Goal: Task Accomplishment & Management: Use online tool/utility

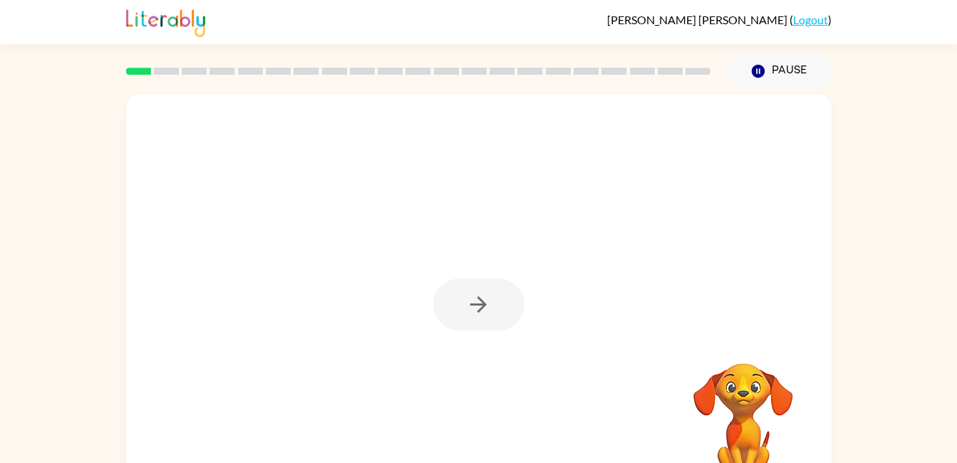
click at [703, 448] on video "Your browser must support playing .mp4 files to use Literably. Please try using…" at bounding box center [743, 412] width 143 height 143
click at [689, 440] on video "Your browser must support playing .mp4 files to use Literably. Please try using…" at bounding box center [743, 412] width 143 height 143
click at [466, 314] on icon "button" at bounding box center [478, 304] width 25 height 25
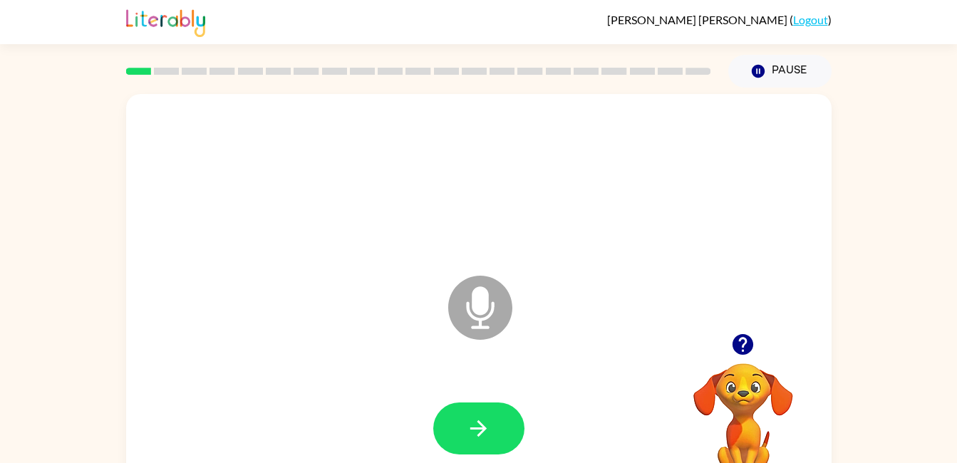
click at [472, 314] on icon "Microphone The Microphone is here when it is your turn to talk" at bounding box center [552, 325] width 214 height 107
click at [453, 439] on button "button" at bounding box center [478, 429] width 91 height 52
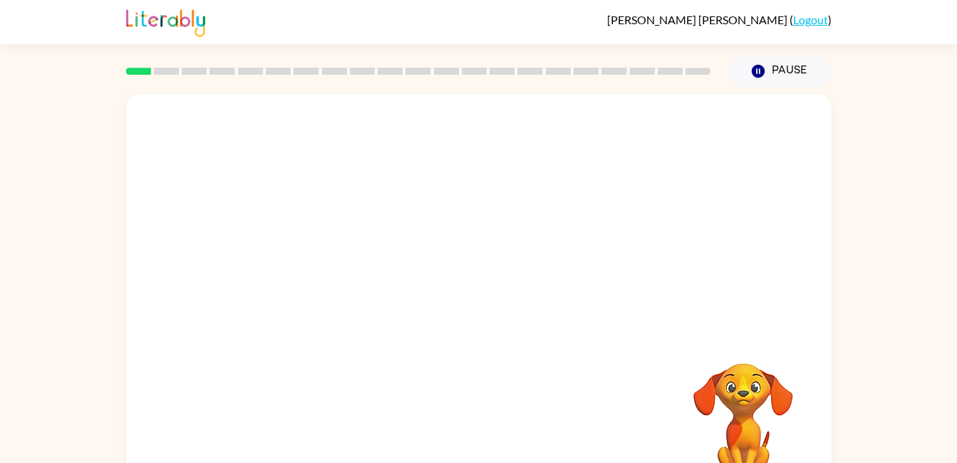
click at [378, 290] on div at bounding box center [478, 213] width 705 height 239
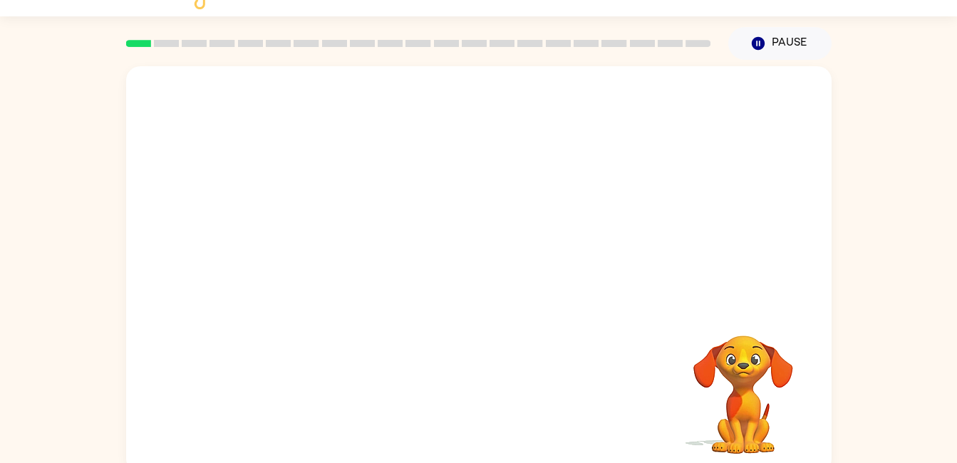
scroll to position [38, 0]
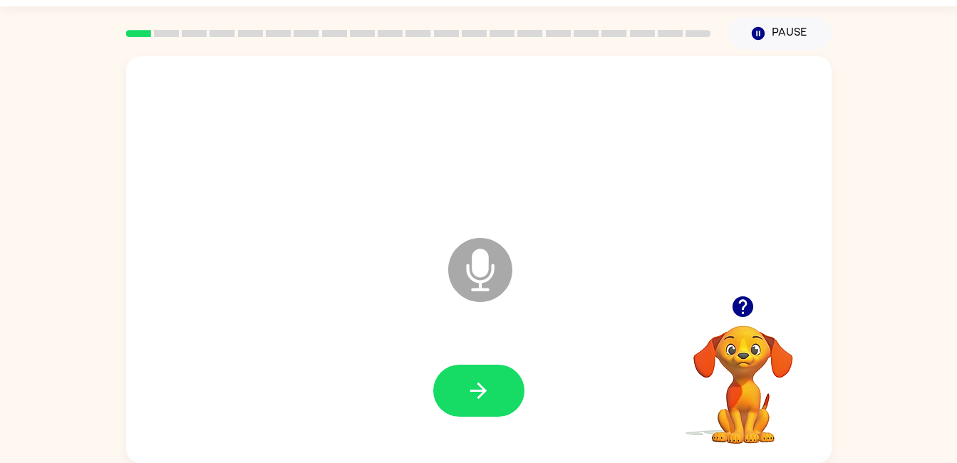
click at [463, 286] on icon at bounding box center [480, 270] width 64 height 64
click at [490, 394] on icon "button" at bounding box center [478, 390] width 25 height 25
click at [478, 414] on button "button" at bounding box center [478, 391] width 91 height 52
click at [493, 405] on button "button" at bounding box center [478, 391] width 91 height 52
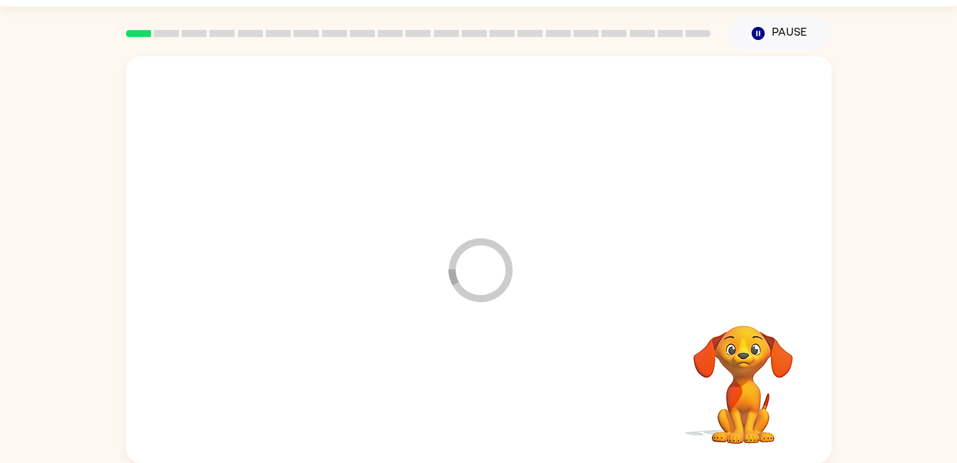
click at [527, 367] on div at bounding box center [478, 391] width 677 height 117
click at [479, 304] on icon "Loader Your response is being sent to our graders" at bounding box center [481, 270] width 86 height 86
click at [582, 374] on div at bounding box center [478, 391] width 677 height 117
click at [764, 412] on video "Your browser must support playing .mp4 files to use Literably. Please try using…" at bounding box center [743, 375] width 143 height 143
click at [729, 358] on video "Your browser must support playing .mp4 files to use Literably. Please try using…" at bounding box center [743, 375] width 143 height 143
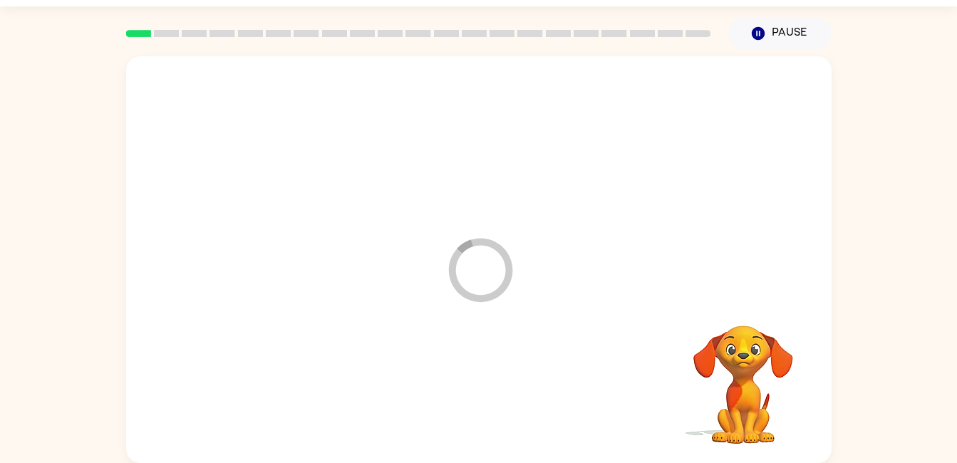
click at [757, 391] on video "Your browser must support playing .mp4 files to use Literably. Please try using…" at bounding box center [743, 375] width 143 height 143
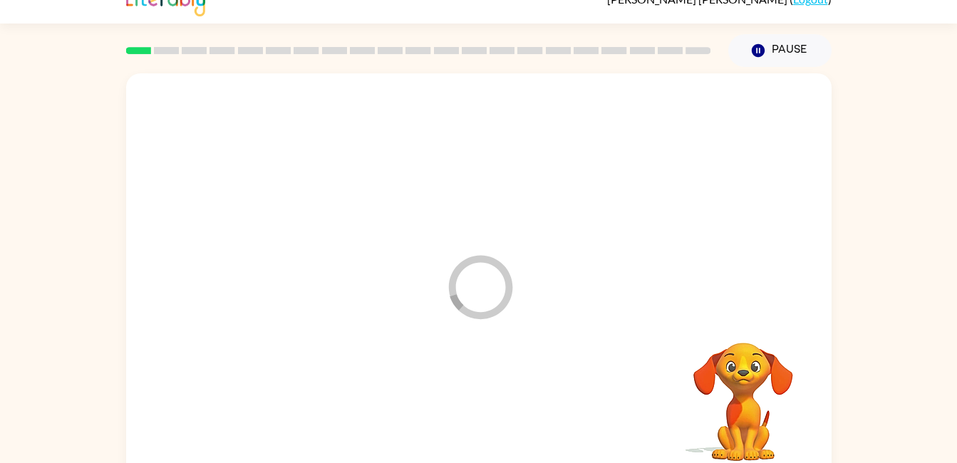
scroll to position [0, 0]
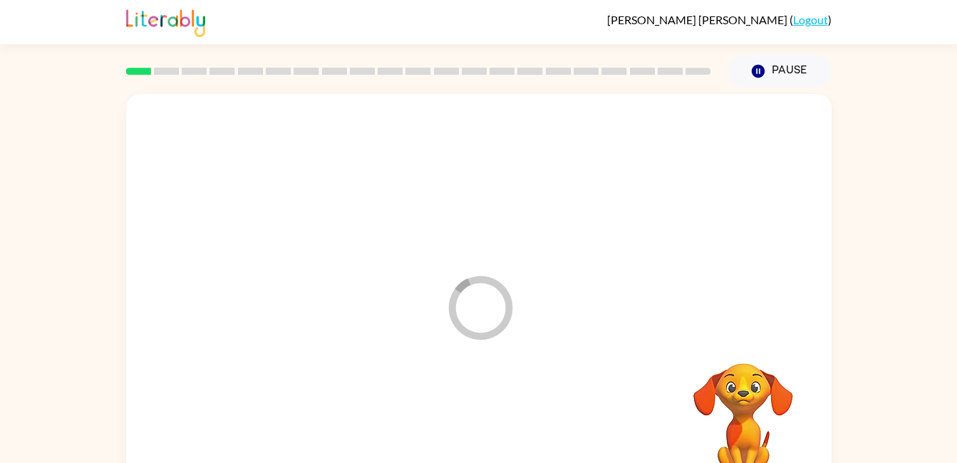
click at [792, 318] on div "Loader Your response is being sent to our graders" at bounding box center [478, 297] width 705 height 407
click at [510, 438] on div at bounding box center [478, 429] width 677 height 117
click at [936, 424] on div "Loader Your response is being sent to our graders Your browser must support pla…" at bounding box center [478, 294] width 957 height 413
click at [454, 314] on icon at bounding box center [480, 308] width 64 height 64
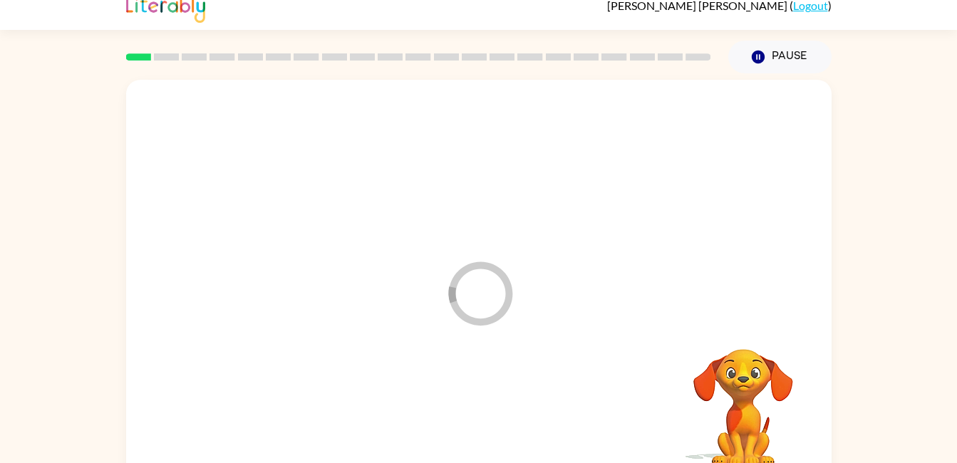
scroll to position [24, 0]
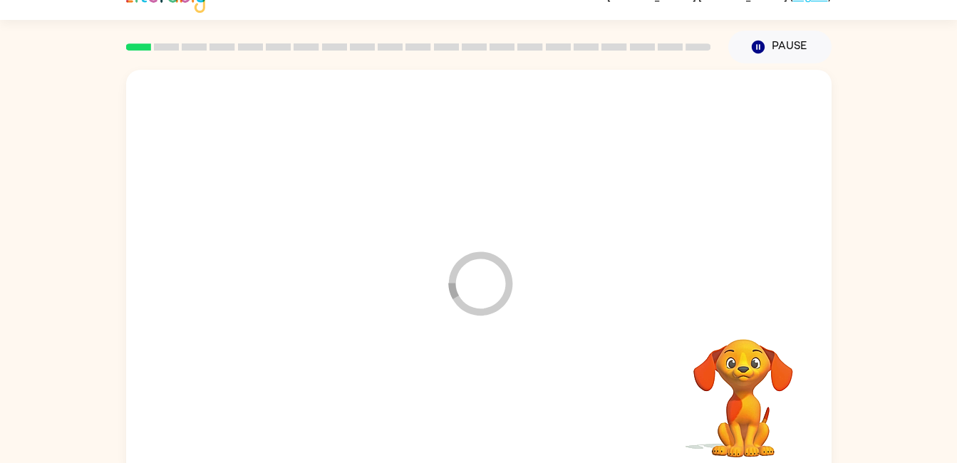
click at [529, 220] on div "Loader Your response is being sent to our graders" at bounding box center [478, 273] width 705 height 407
click at [490, 286] on icon "Loader Your response is being sent to our graders" at bounding box center [481, 284] width 86 height 86
click at [490, 294] on icon "Loader Your response is being sent to our graders" at bounding box center [481, 284] width 86 height 86
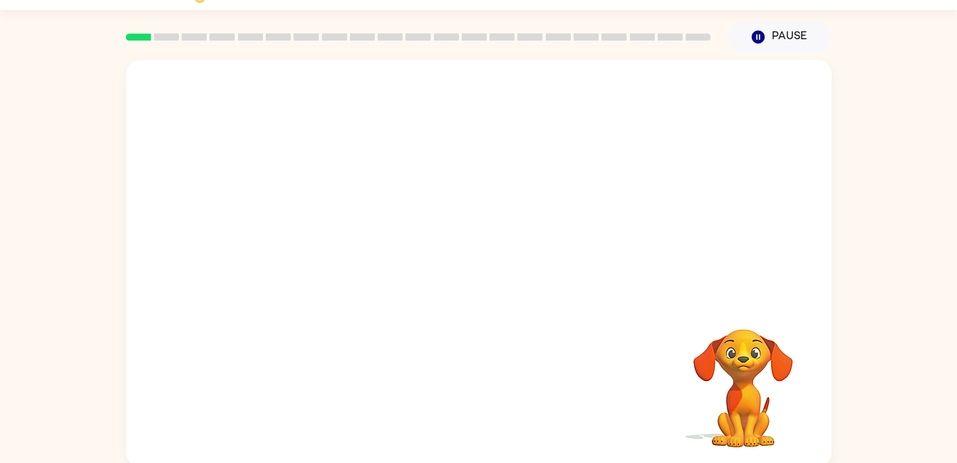
scroll to position [38, 0]
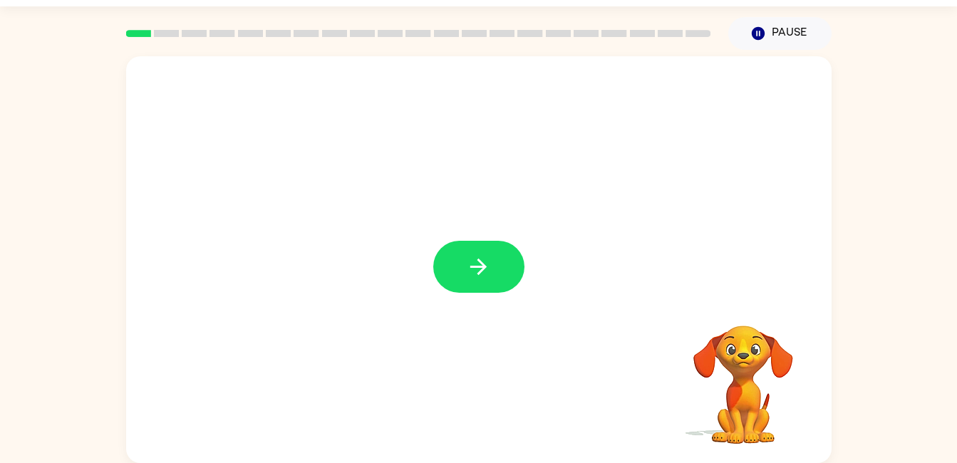
click at [460, 272] on button "button" at bounding box center [478, 267] width 91 height 52
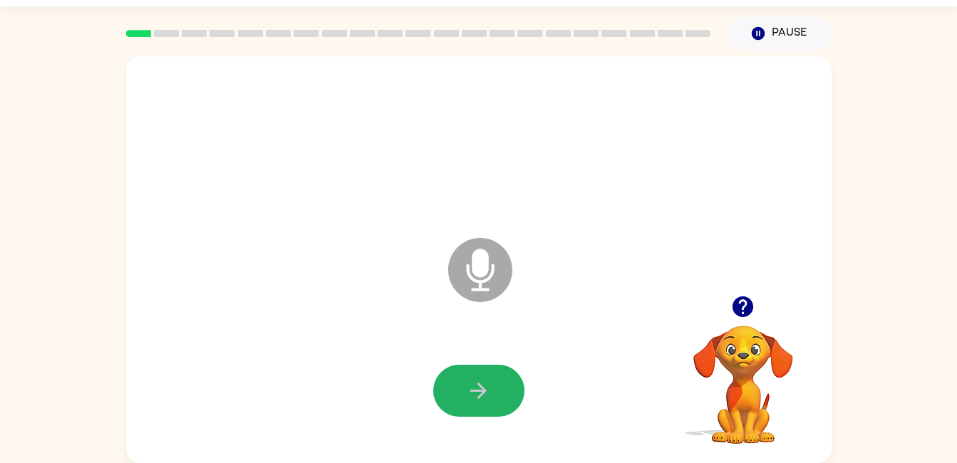
click at [448, 384] on button "button" at bounding box center [478, 391] width 91 height 52
click at [472, 262] on icon "Microphone The Microphone is here when it is your turn to talk" at bounding box center [552, 287] width 214 height 107
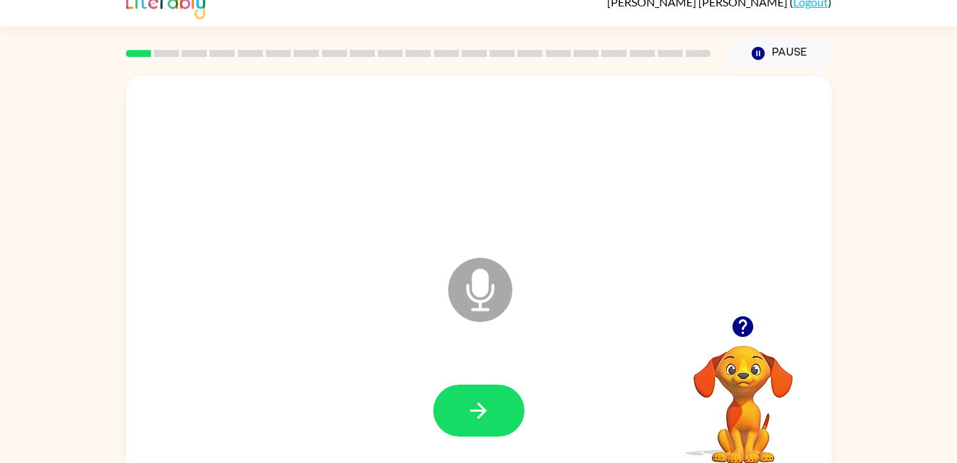
scroll to position [0, 0]
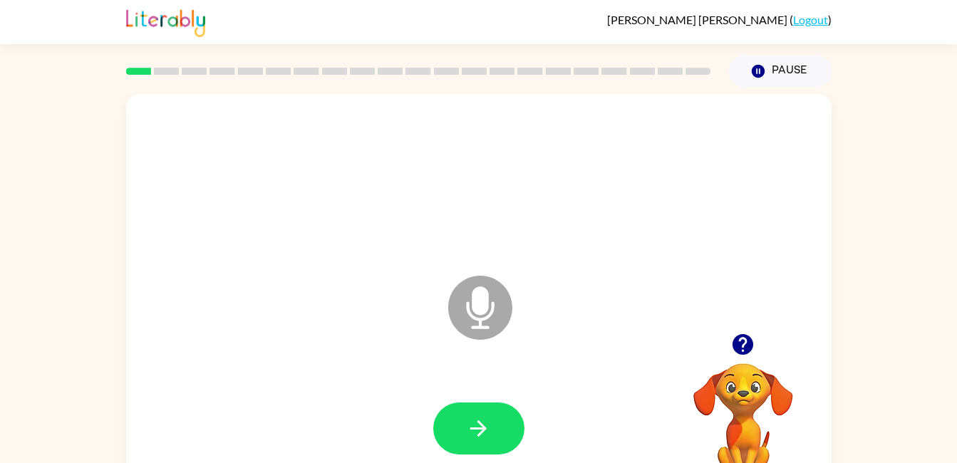
click at [512, 380] on div at bounding box center [478, 429] width 677 height 117
click at [511, 380] on div at bounding box center [478, 429] width 677 height 117
click at [466, 437] on icon "button" at bounding box center [478, 428] width 25 height 25
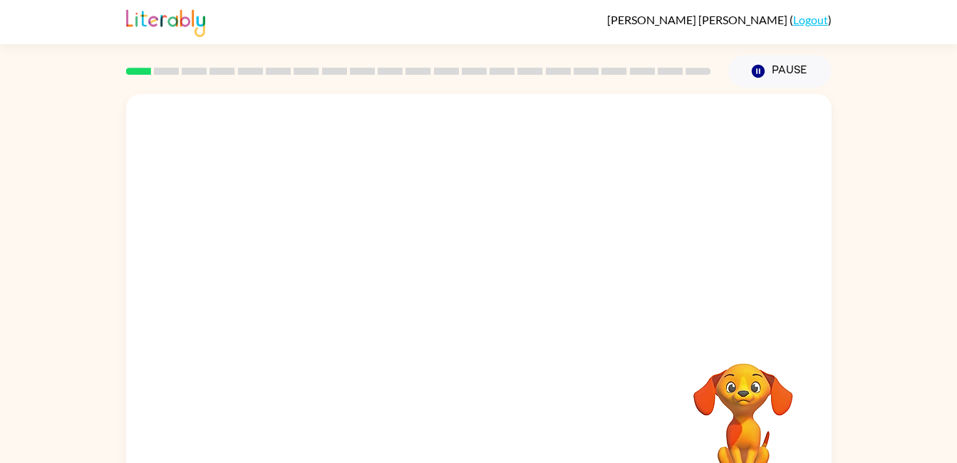
scroll to position [38, 0]
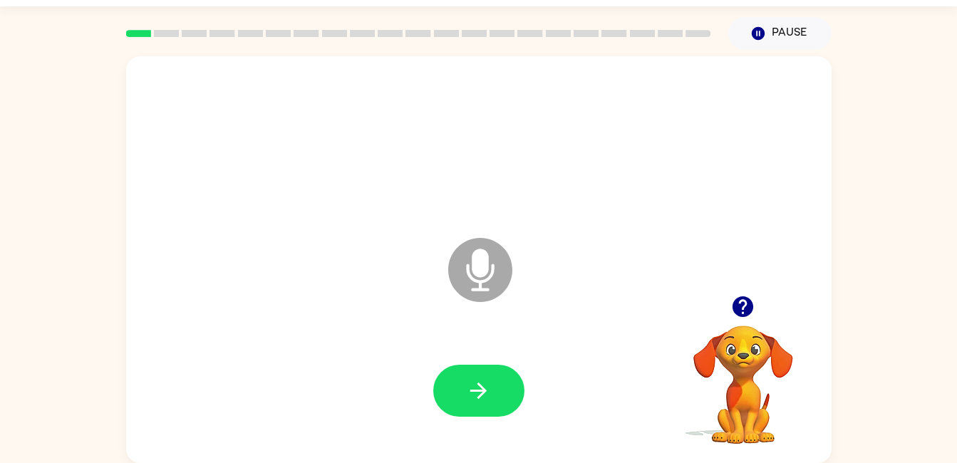
click at [469, 398] on icon "button" at bounding box center [478, 390] width 25 height 25
click at [491, 429] on div at bounding box center [478, 391] width 677 height 117
click at [440, 377] on button "button" at bounding box center [478, 391] width 91 height 52
click at [732, 304] on icon "button" at bounding box center [742, 306] width 25 height 25
click at [492, 274] on icon "Microphone The Microphone is here when it is your turn to talk" at bounding box center [552, 287] width 214 height 107
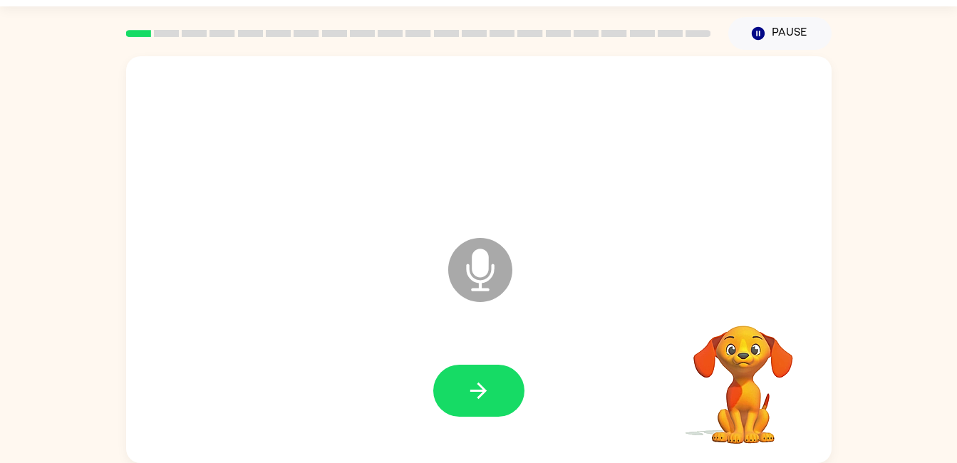
click at [477, 268] on icon "Microphone The Microphone is here when it is your turn to talk" at bounding box center [552, 287] width 214 height 107
click at [483, 272] on icon "Microphone The Microphone is here when it is your turn to talk" at bounding box center [552, 287] width 214 height 107
click at [485, 386] on icon "button" at bounding box center [478, 390] width 25 height 25
click at [451, 425] on div at bounding box center [478, 391] width 677 height 117
click at [511, 394] on button "button" at bounding box center [478, 391] width 91 height 52
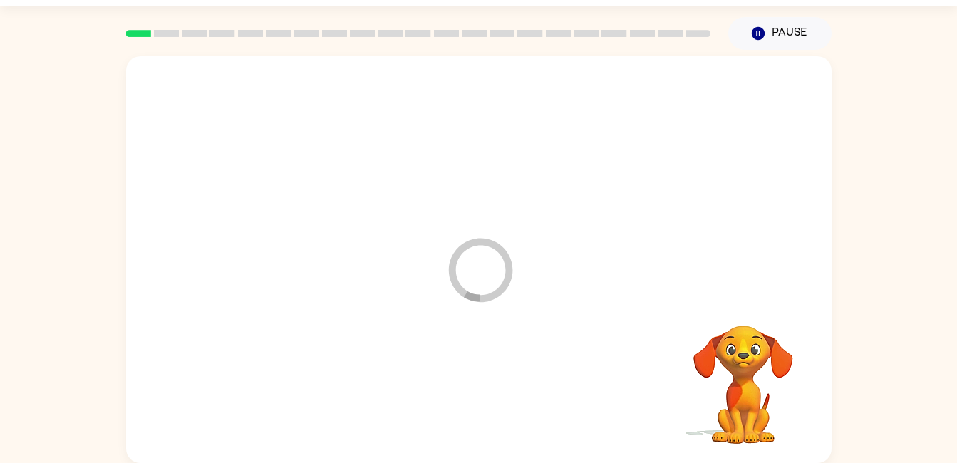
click at [475, 415] on div at bounding box center [478, 391] width 677 height 117
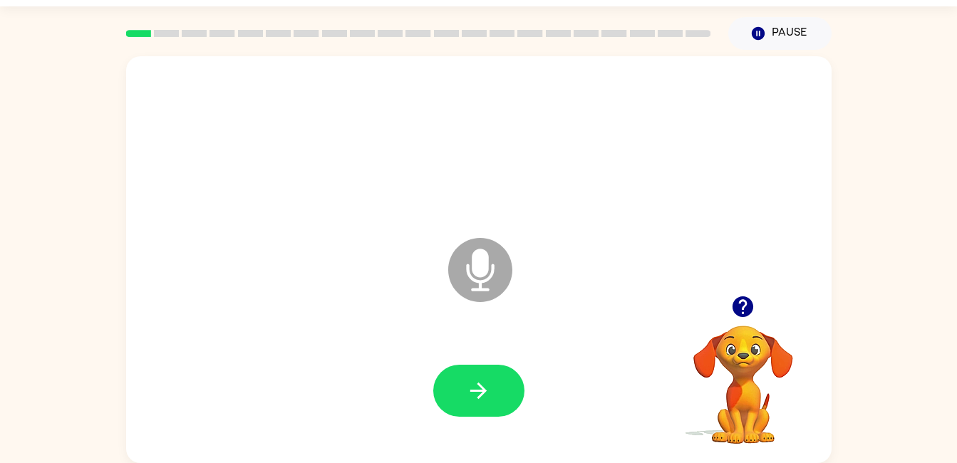
click at [457, 406] on button "button" at bounding box center [478, 391] width 91 height 52
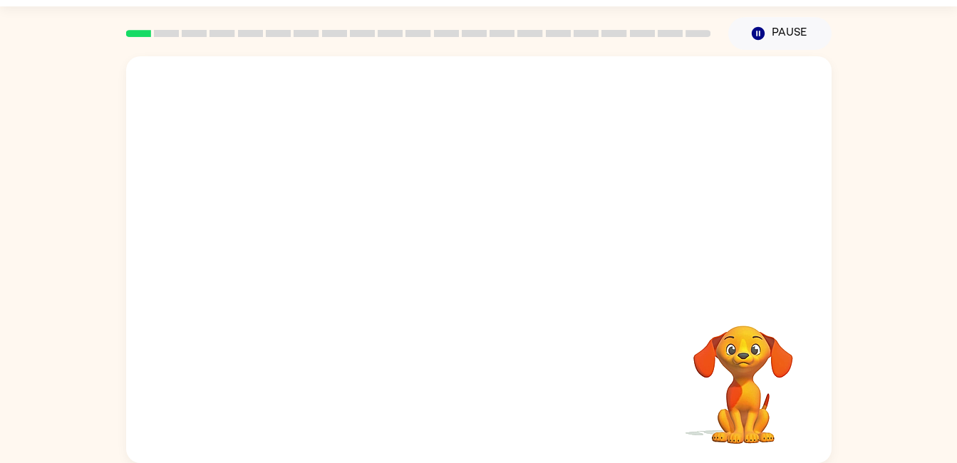
click at [441, 391] on div at bounding box center [478, 391] width 677 height 117
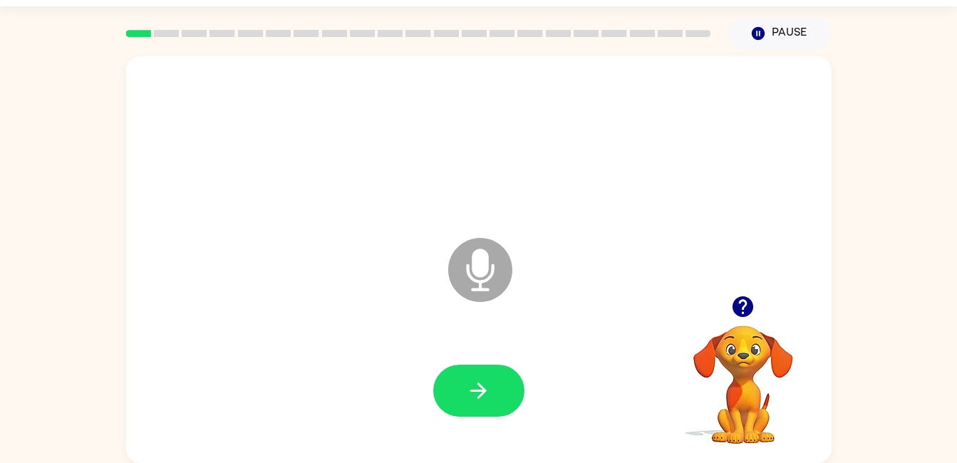
click at [500, 410] on button "button" at bounding box center [478, 391] width 91 height 52
click at [500, 393] on button "button" at bounding box center [478, 391] width 91 height 52
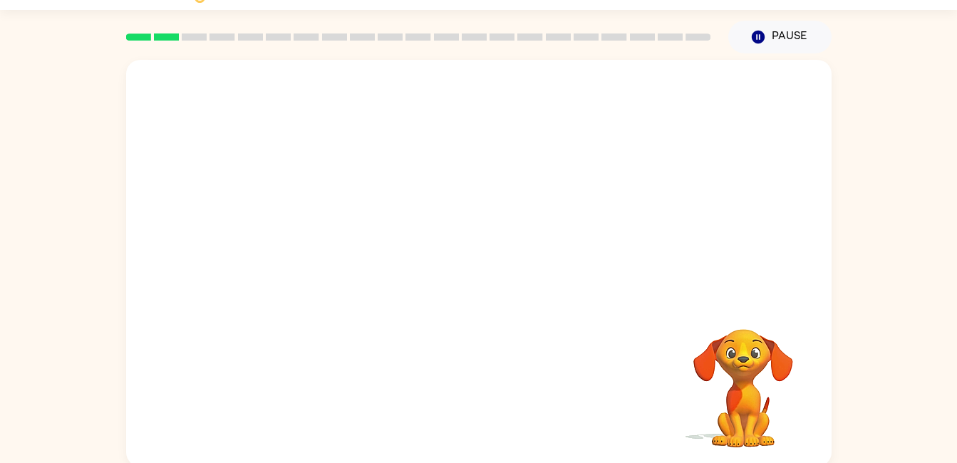
scroll to position [33, 0]
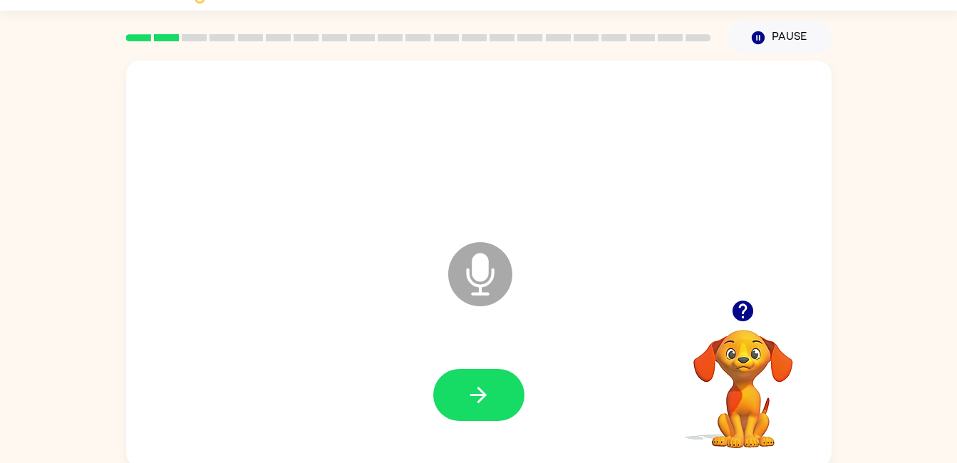
click at [497, 393] on button "button" at bounding box center [478, 395] width 91 height 52
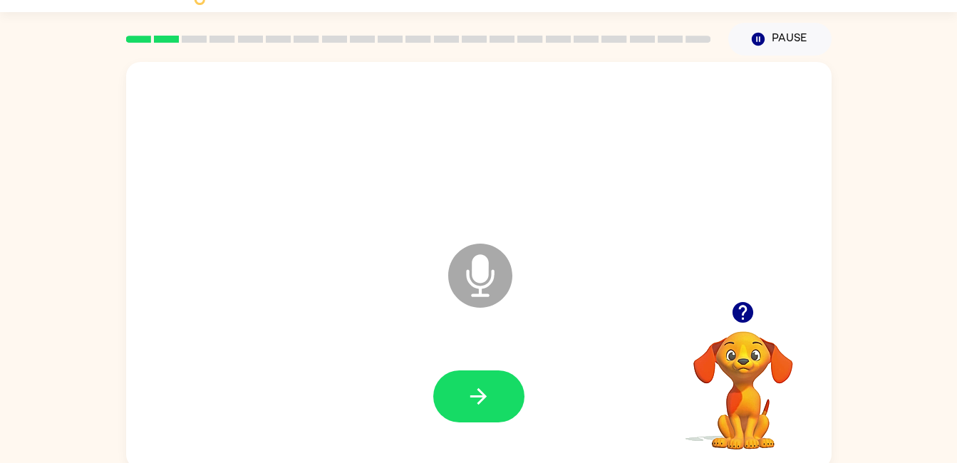
click at [503, 400] on button "button" at bounding box center [478, 397] width 91 height 52
click at [448, 405] on button "button" at bounding box center [478, 397] width 91 height 52
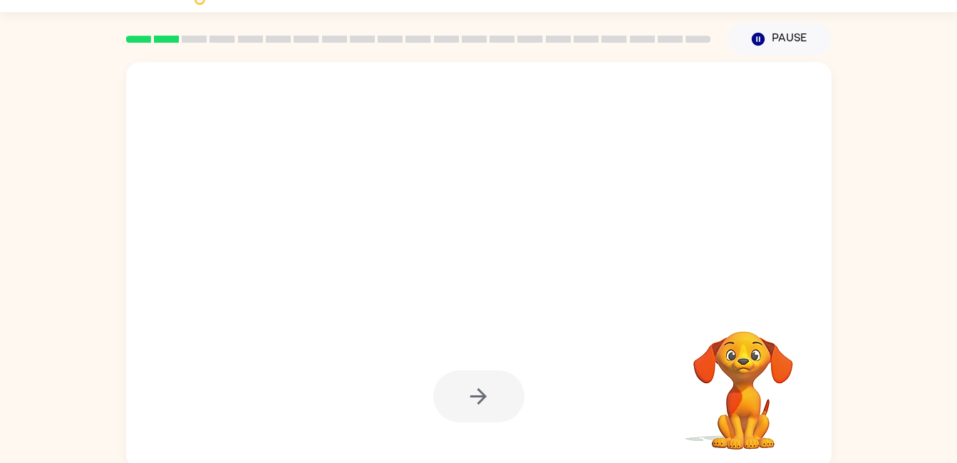
click at [445, 399] on div at bounding box center [478, 397] width 91 height 52
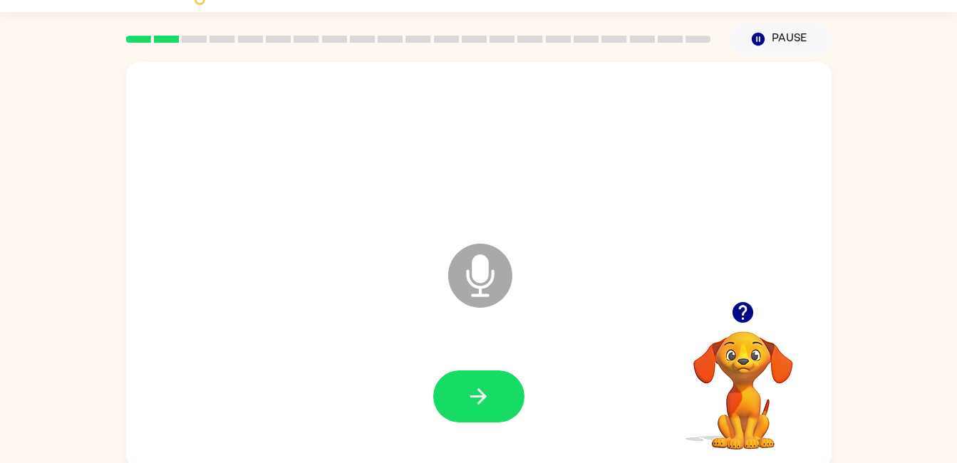
click at [475, 396] on icon "button" at bounding box center [478, 396] width 16 height 16
click at [462, 400] on button "button" at bounding box center [478, 397] width 91 height 52
click at [473, 420] on button "button" at bounding box center [478, 397] width 91 height 52
click at [498, 388] on button "button" at bounding box center [478, 397] width 91 height 52
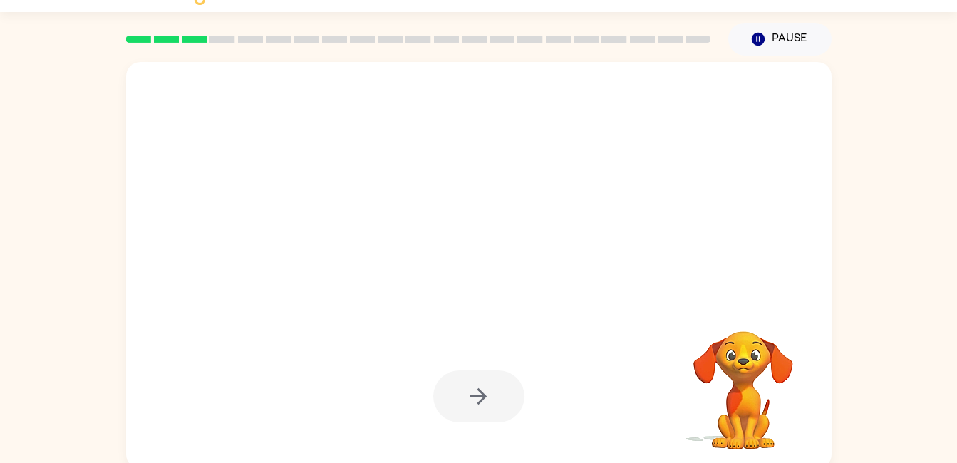
click at [792, 124] on div at bounding box center [478, 148] width 677 height 117
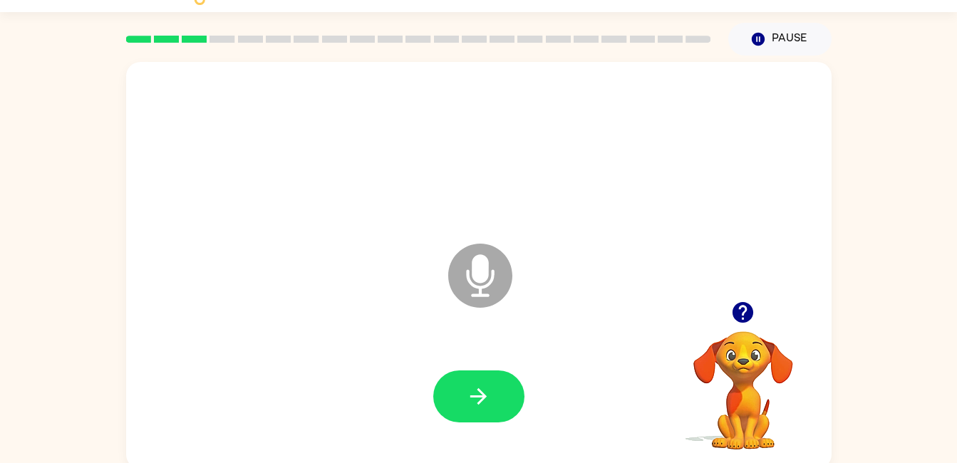
scroll to position [38, 0]
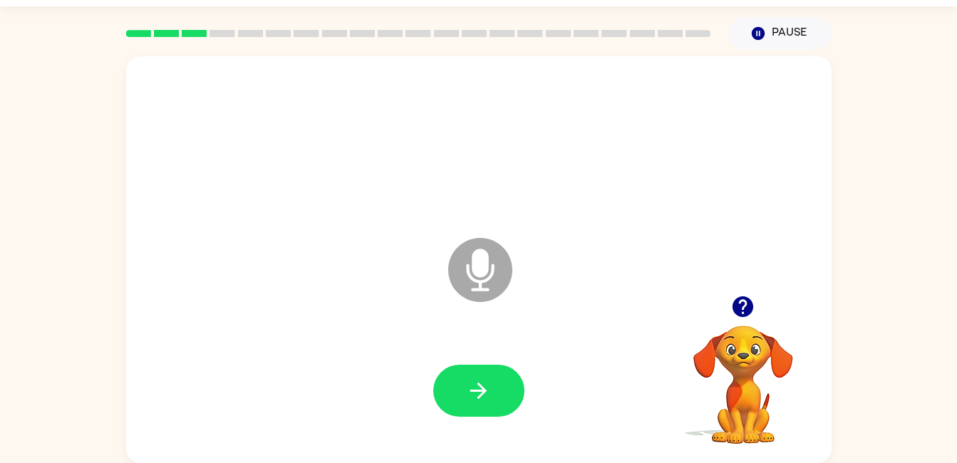
click at [500, 401] on button "button" at bounding box center [478, 391] width 91 height 52
click at [505, 397] on div at bounding box center [478, 391] width 91 height 52
click at [902, 186] on div "Microphone The Microphone is here when it is your turn to talk Your browser mus…" at bounding box center [478, 256] width 957 height 413
click at [492, 376] on button "button" at bounding box center [478, 391] width 91 height 52
click at [514, 410] on button "button" at bounding box center [478, 391] width 91 height 52
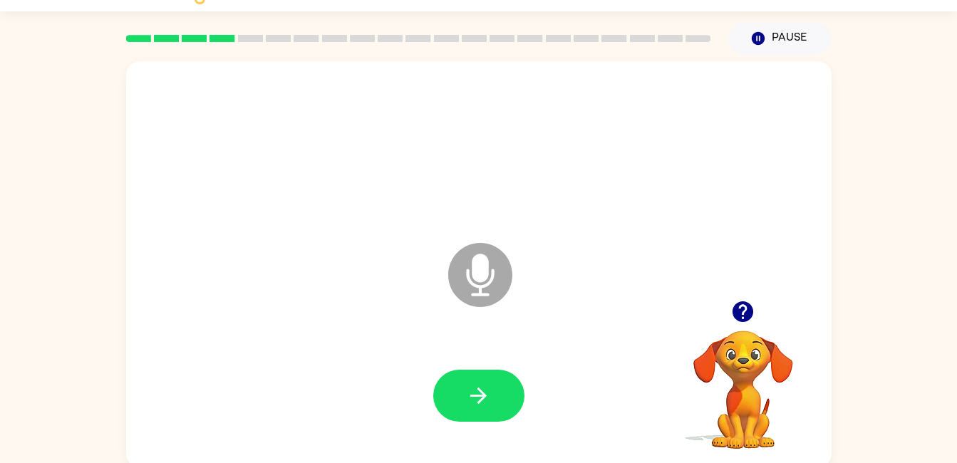
click at [509, 384] on button "button" at bounding box center [478, 396] width 91 height 52
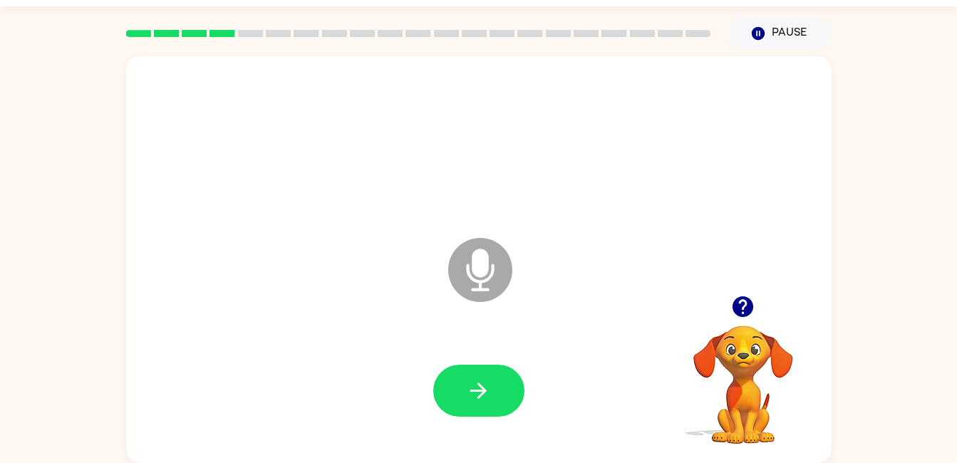
click at [452, 403] on button "button" at bounding box center [478, 391] width 91 height 52
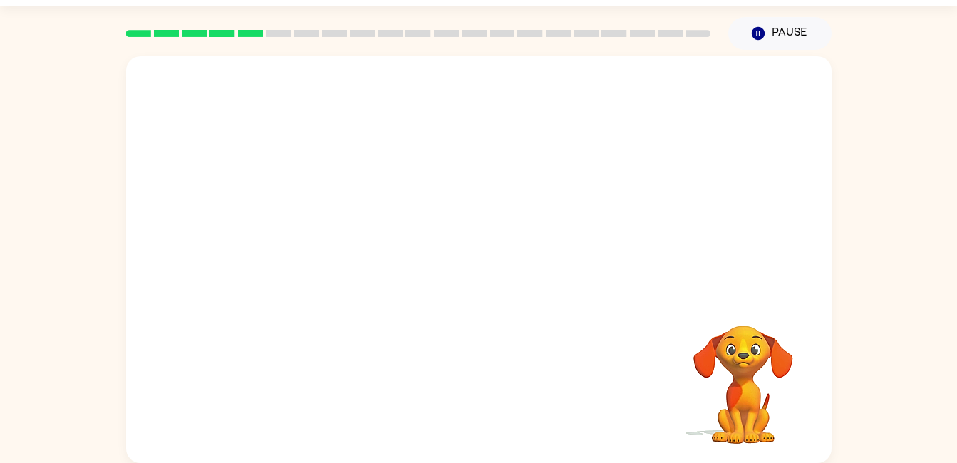
drag, startPoint x: 505, startPoint y: 408, endPoint x: 517, endPoint y: 419, distance: 17.2
click at [517, 419] on div "Your browser must support playing .mp4 files to use Literably. Please try using…" at bounding box center [478, 259] width 705 height 407
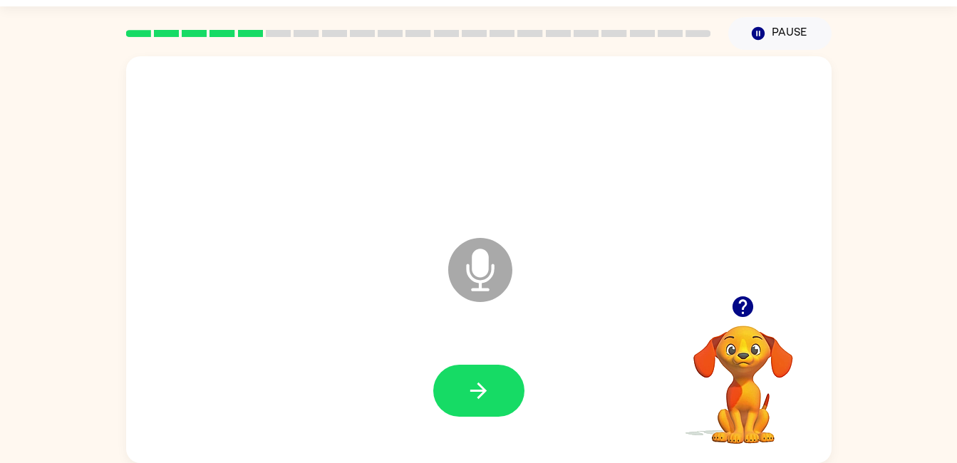
click at [470, 398] on icon "button" at bounding box center [478, 390] width 25 height 25
click at [461, 371] on button "button" at bounding box center [478, 391] width 91 height 52
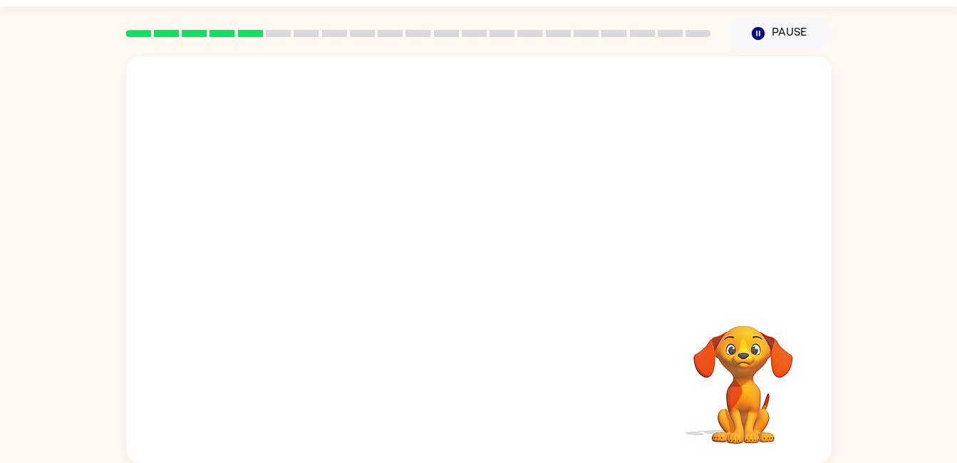
click at [775, 368] on video "Your browser must support playing .mp4 files to use Literably. Please try using…" at bounding box center [743, 375] width 143 height 143
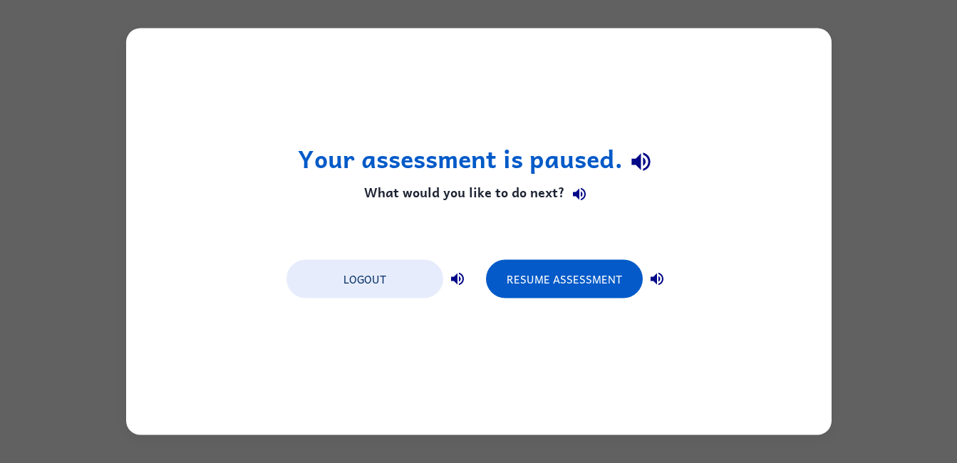
scroll to position [0, 0]
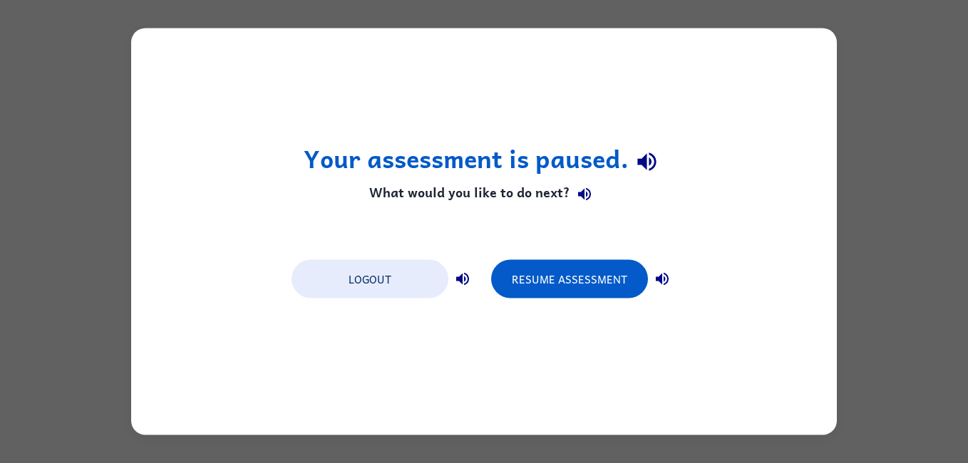
click at [554, 264] on button "Resume Assessment" at bounding box center [569, 279] width 157 height 38
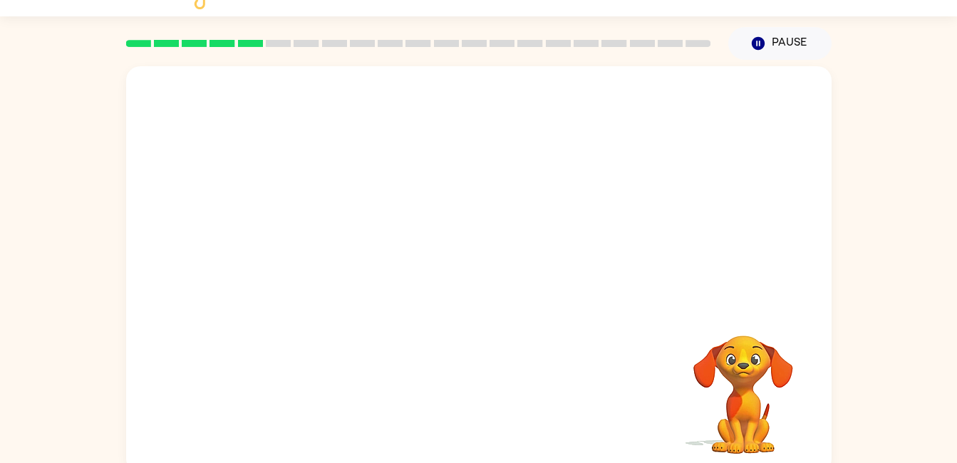
scroll to position [38, 0]
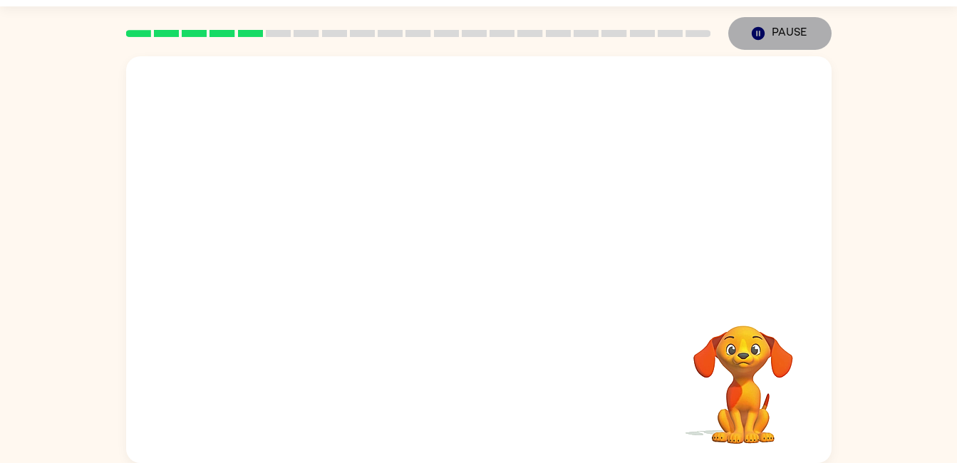
click at [746, 48] on button "Pause Pause" at bounding box center [779, 33] width 103 height 33
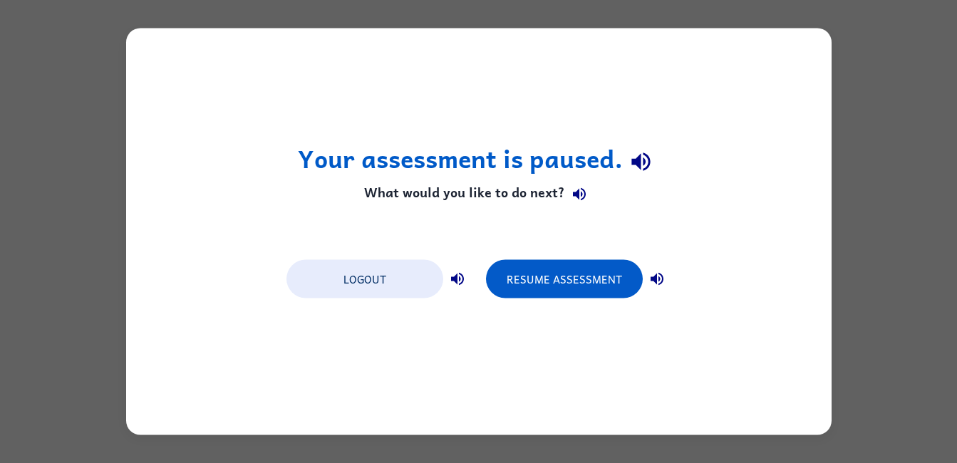
scroll to position [0, 0]
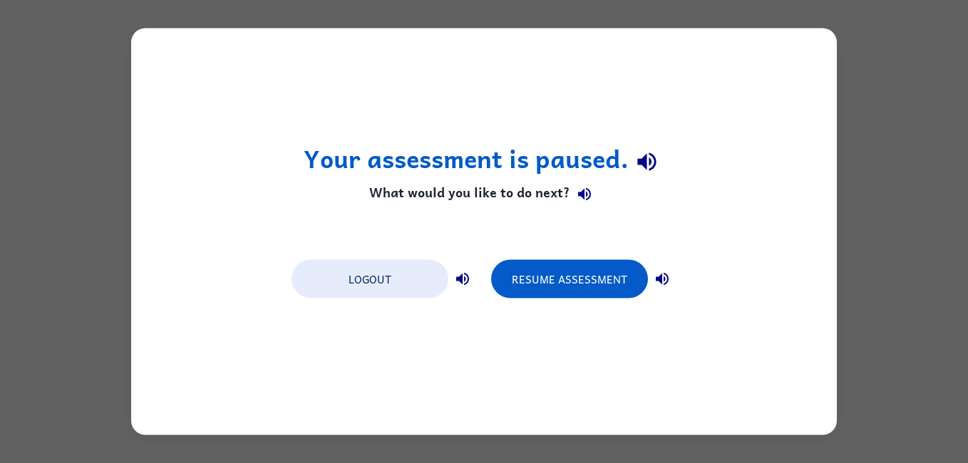
click at [542, 286] on button "Resume Assessment" at bounding box center [569, 279] width 157 height 38
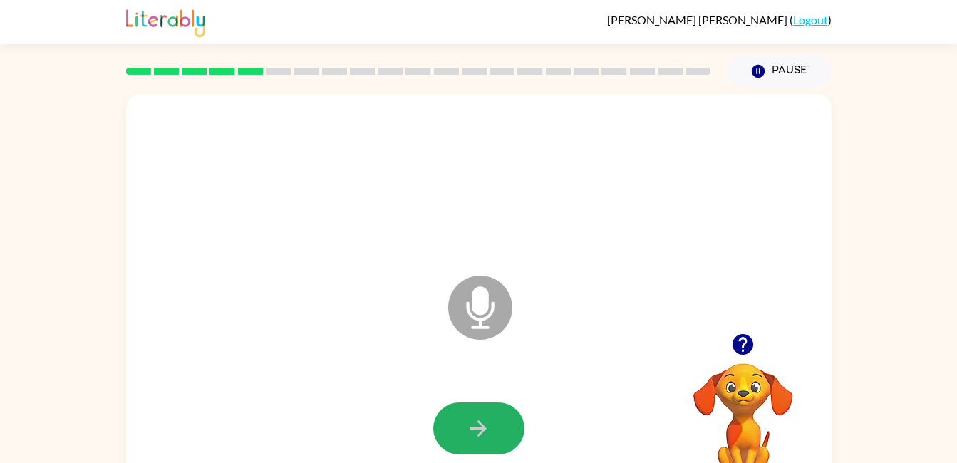
click at [457, 441] on button "button" at bounding box center [478, 429] width 91 height 52
click at [504, 329] on icon at bounding box center [480, 308] width 64 height 64
click at [489, 434] on icon "button" at bounding box center [478, 428] width 25 height 25
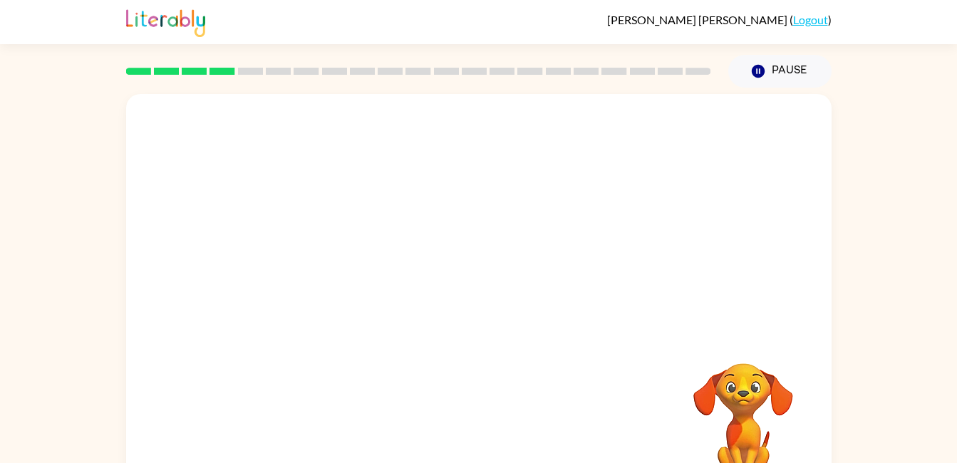
scroll to position [38, 0]
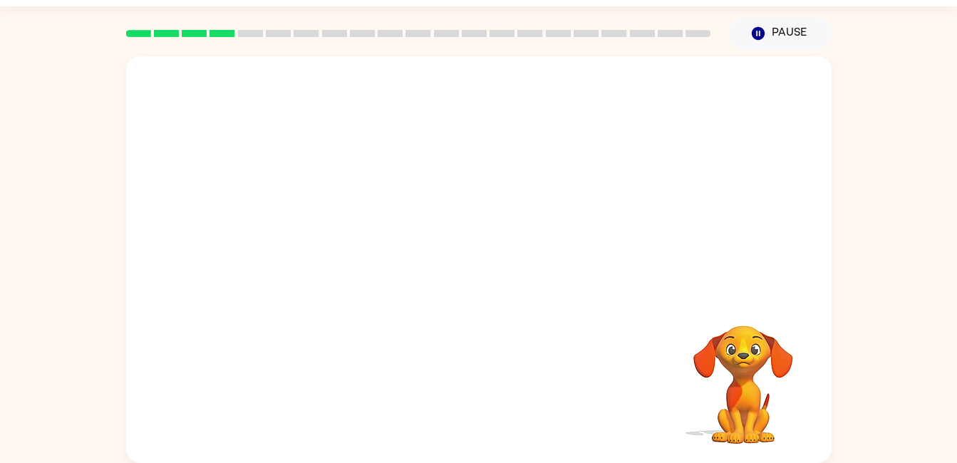
click at [541, 342] on div at bounding box center [478, 391] width 677 height 117
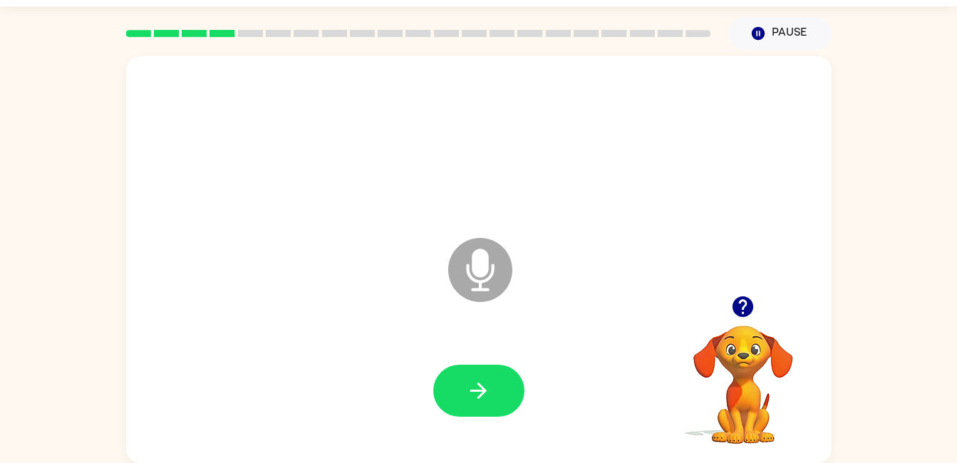
click at [474, 405] on button "button" at bounding box center [478, 391] width 91 height 52
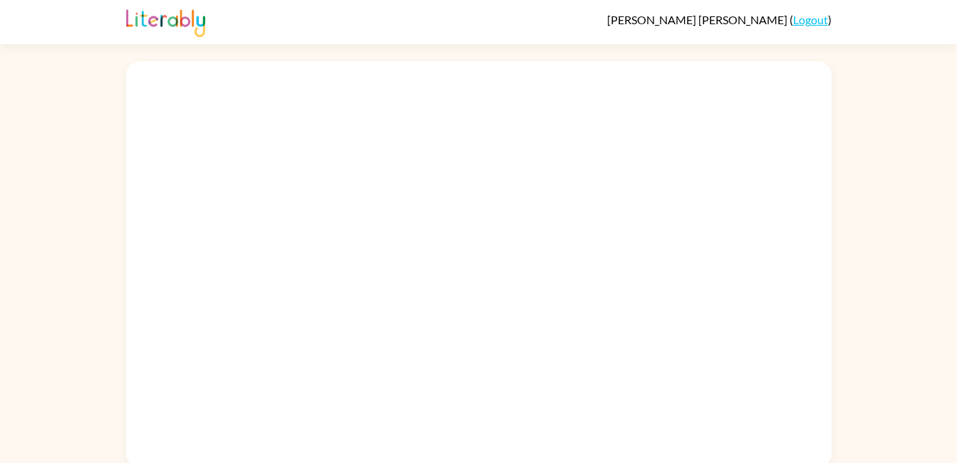
scroll to position [5, 0]
